Goal: Obtain resource: Download file/media

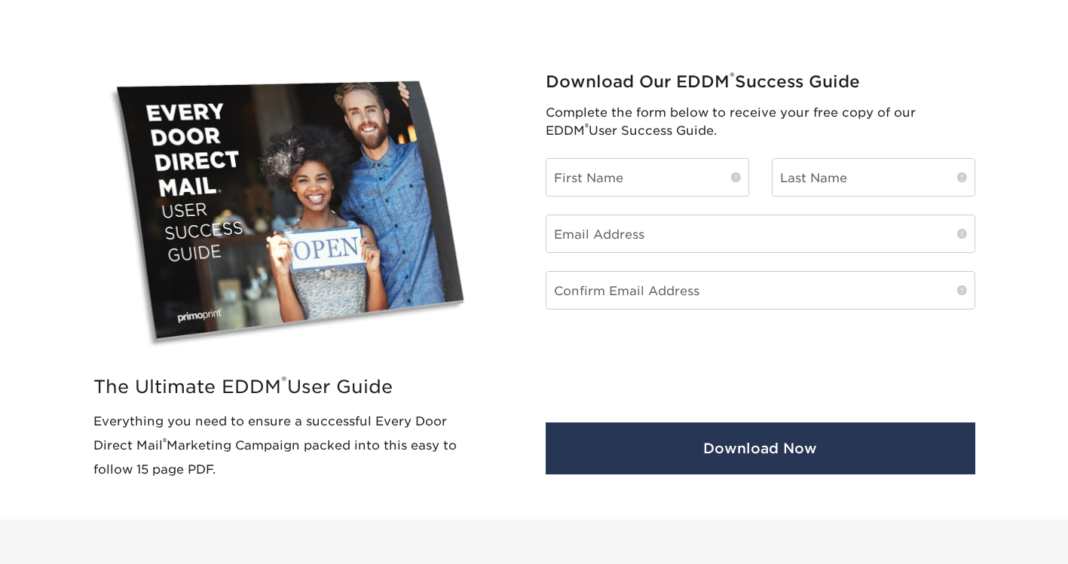
scroll to position [560, 0]
click at [644, 170] on input "text" at bounding box center [647, 177] width 202 height 37
type input "Janet"
type input "Pahlau"
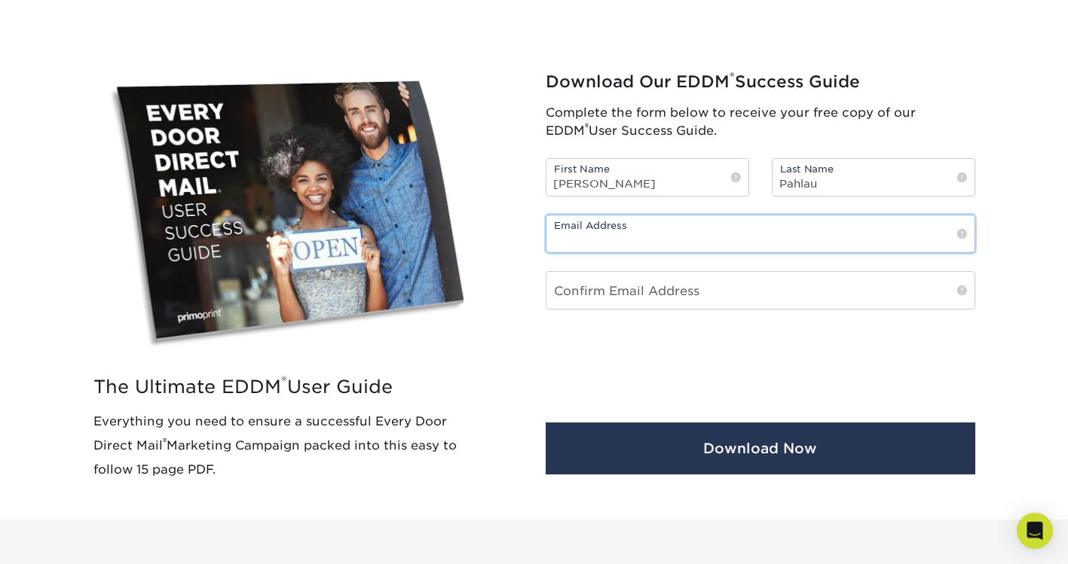
click at [594, 237] on input "email" at bounding box center [760, 234] width 428 height 37
type input "janet@edempowerment.com"
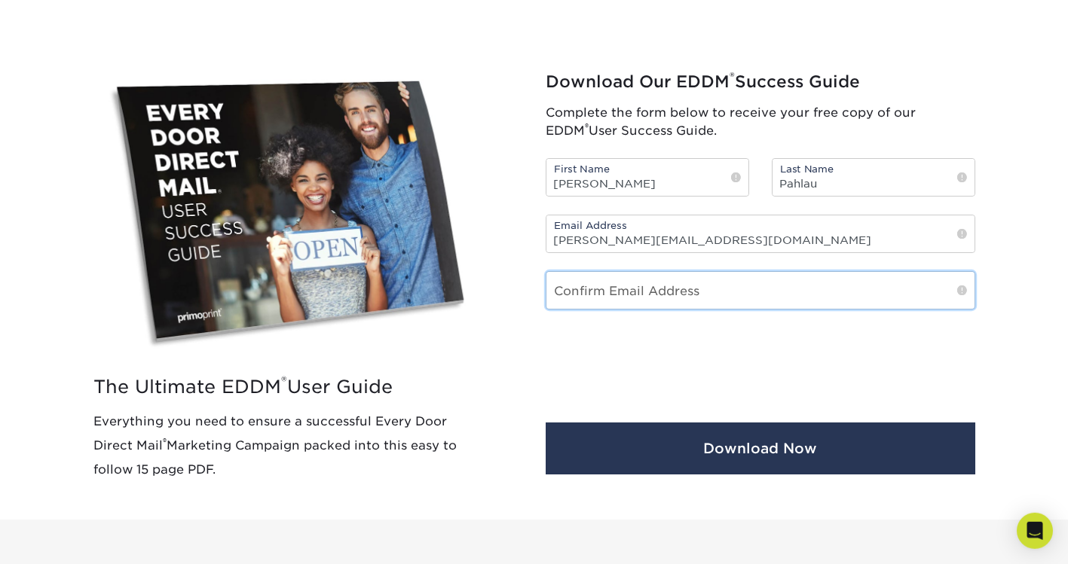
type input "janet@edempowerment.com"
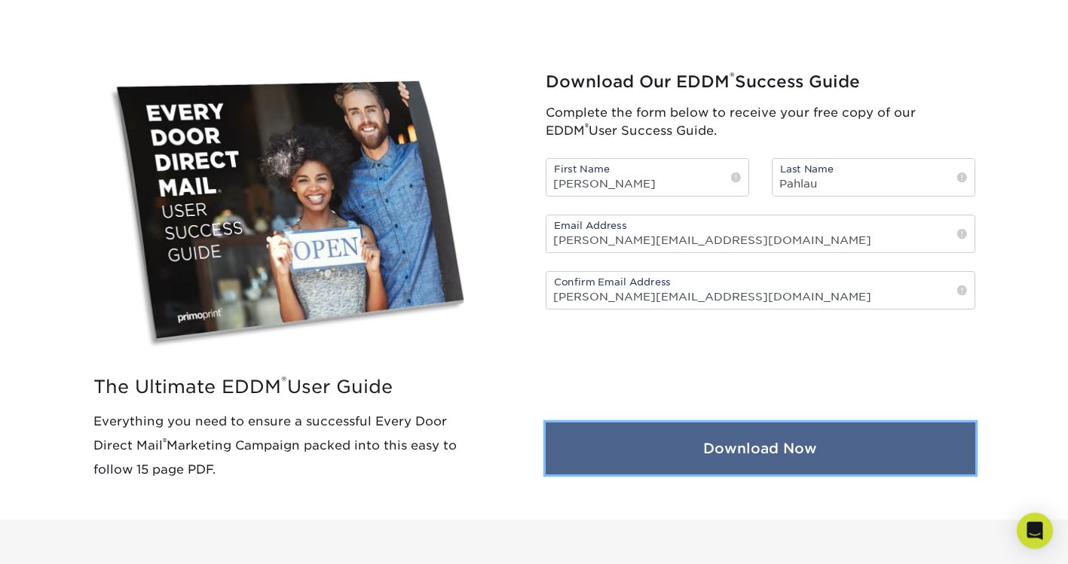
click at [832, 459] on button "Download Now" at bounding box center [761, 449] width 430 height 52
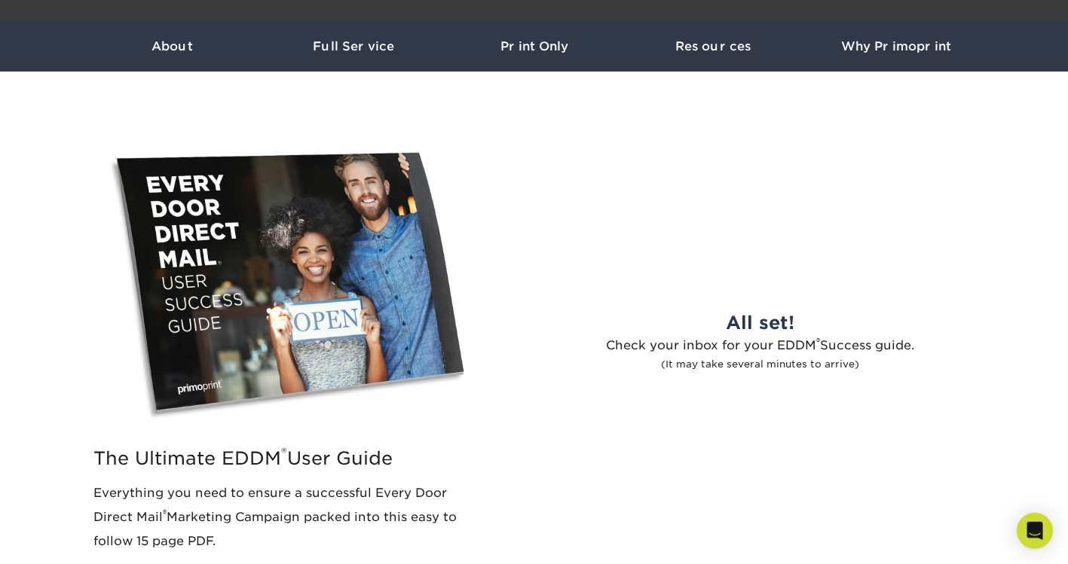
scroll to position [723, 0]
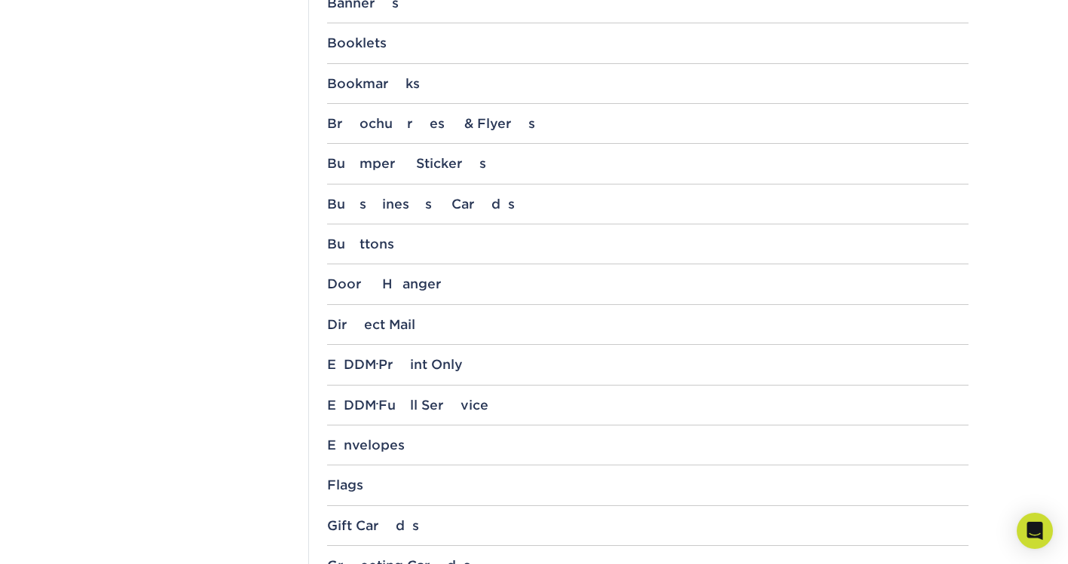
scroll to position [820, 0]
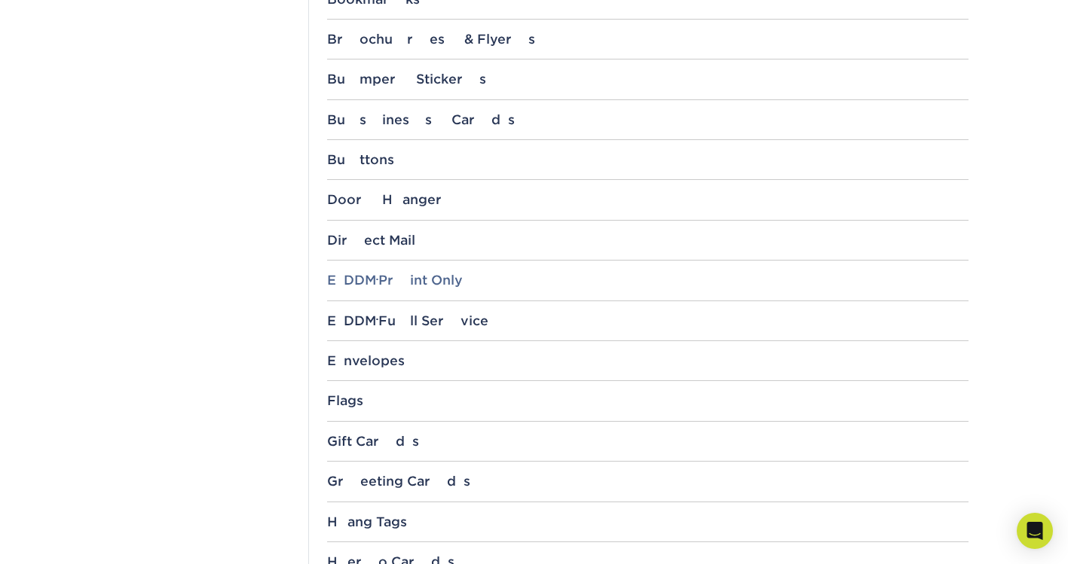
click at [398, 281] on div "EDDM ® Print Only" at bounding box center [647, 280] width 641 height 15
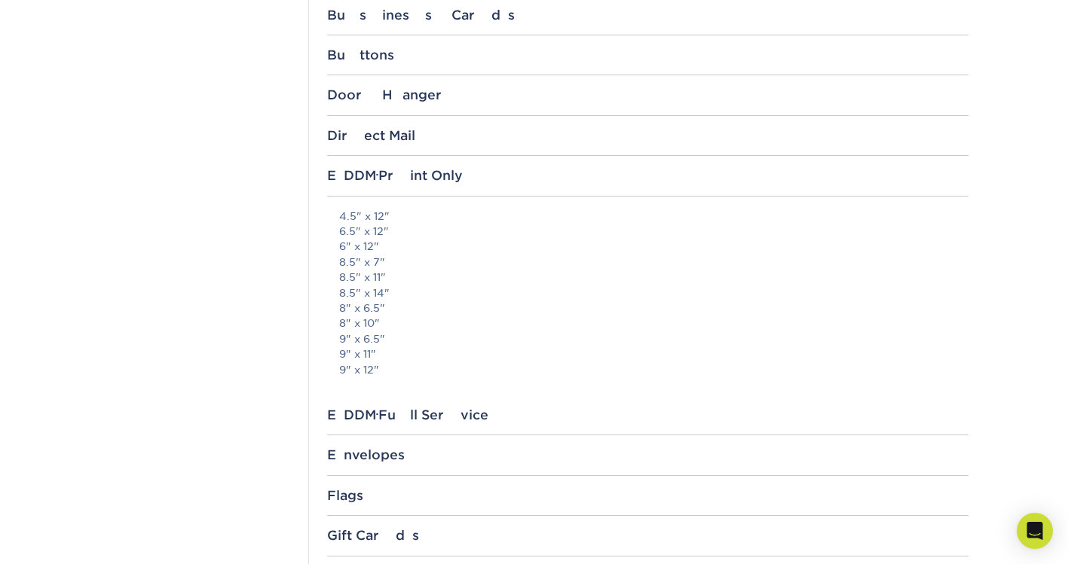
scroll to position [965, 0]
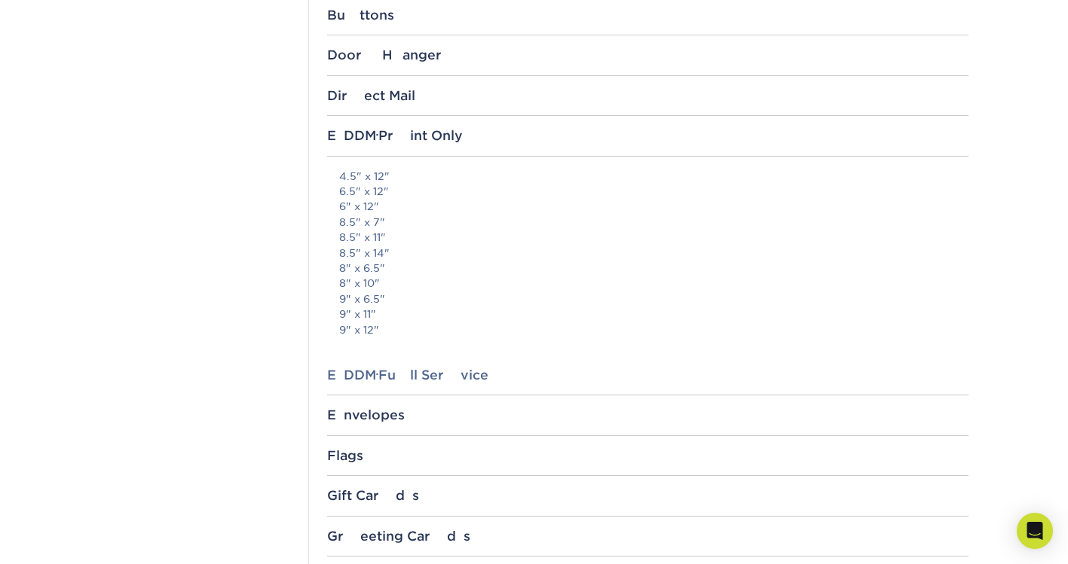
click at [384, 378] on div "EDDM ® Full Service" at bounding box center [647, 375] width 641 height 15
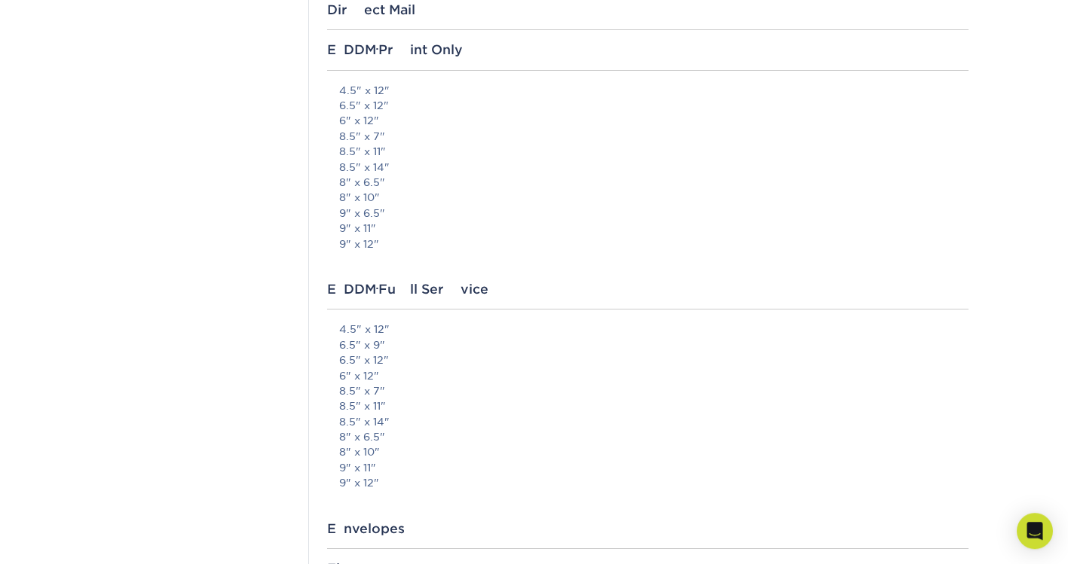
scroll to position [1097, 0]
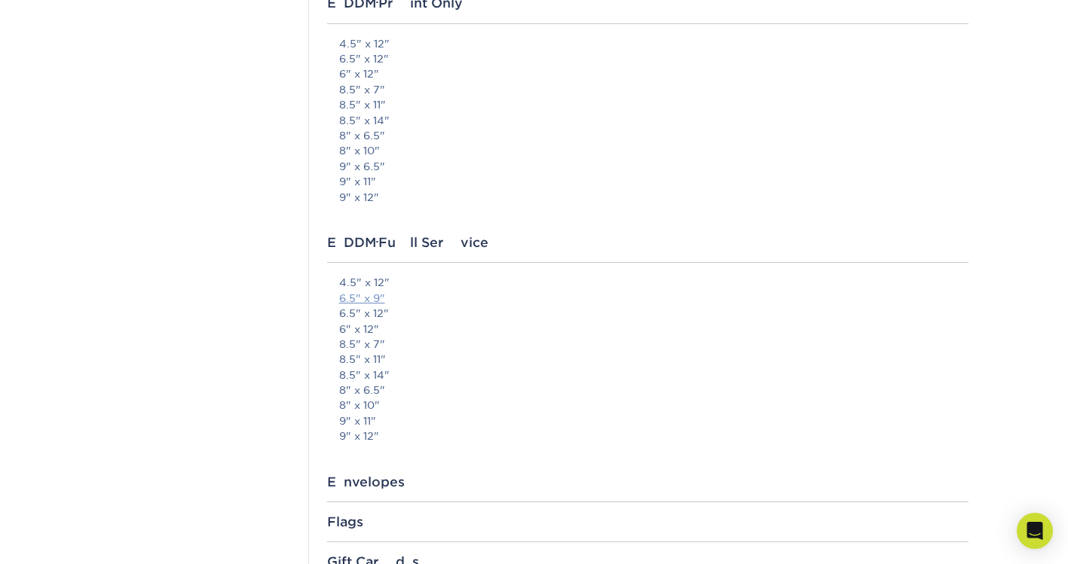
click at [371, 297] on link "6.5" x 9"" at bounding box center [362, 298] width 46 height 12
